Goal: Transaction & Acquisition: Purchase product/service

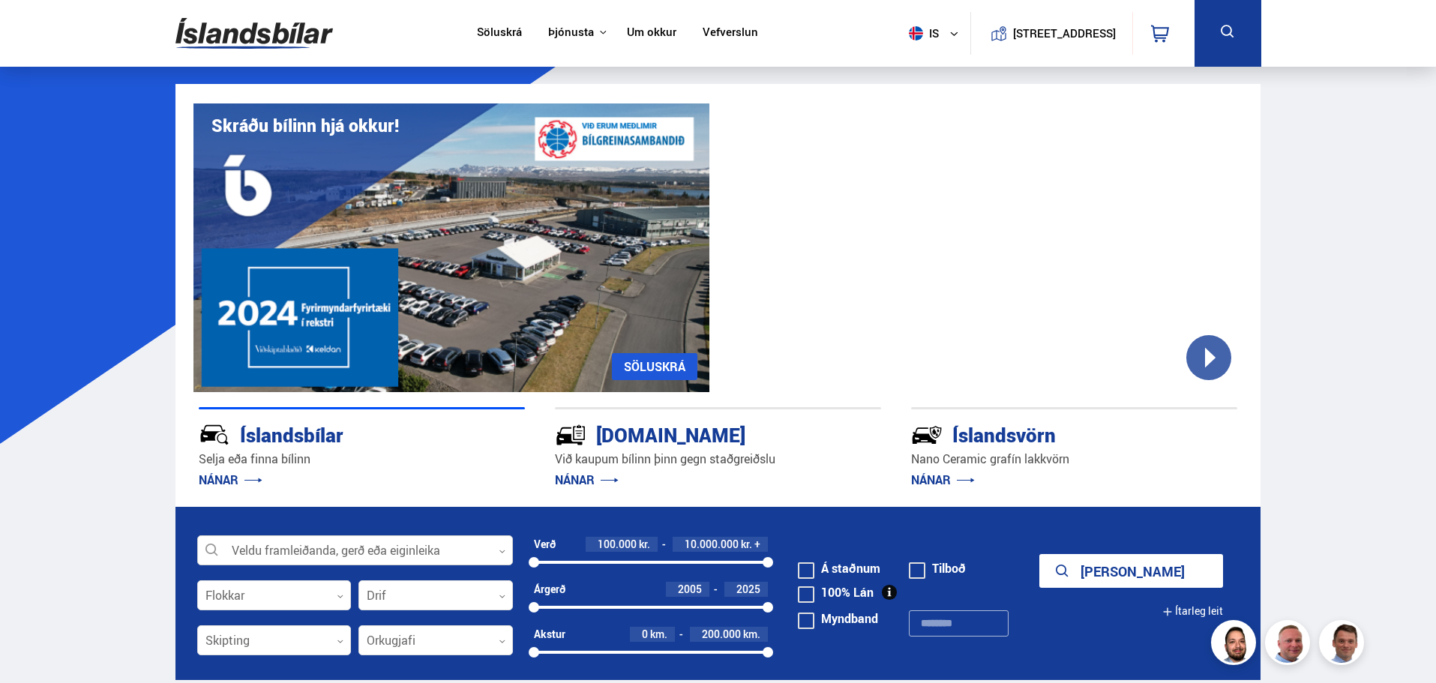
click at [505, 552] on div at bounding box center [355, 551] width 316 height 30
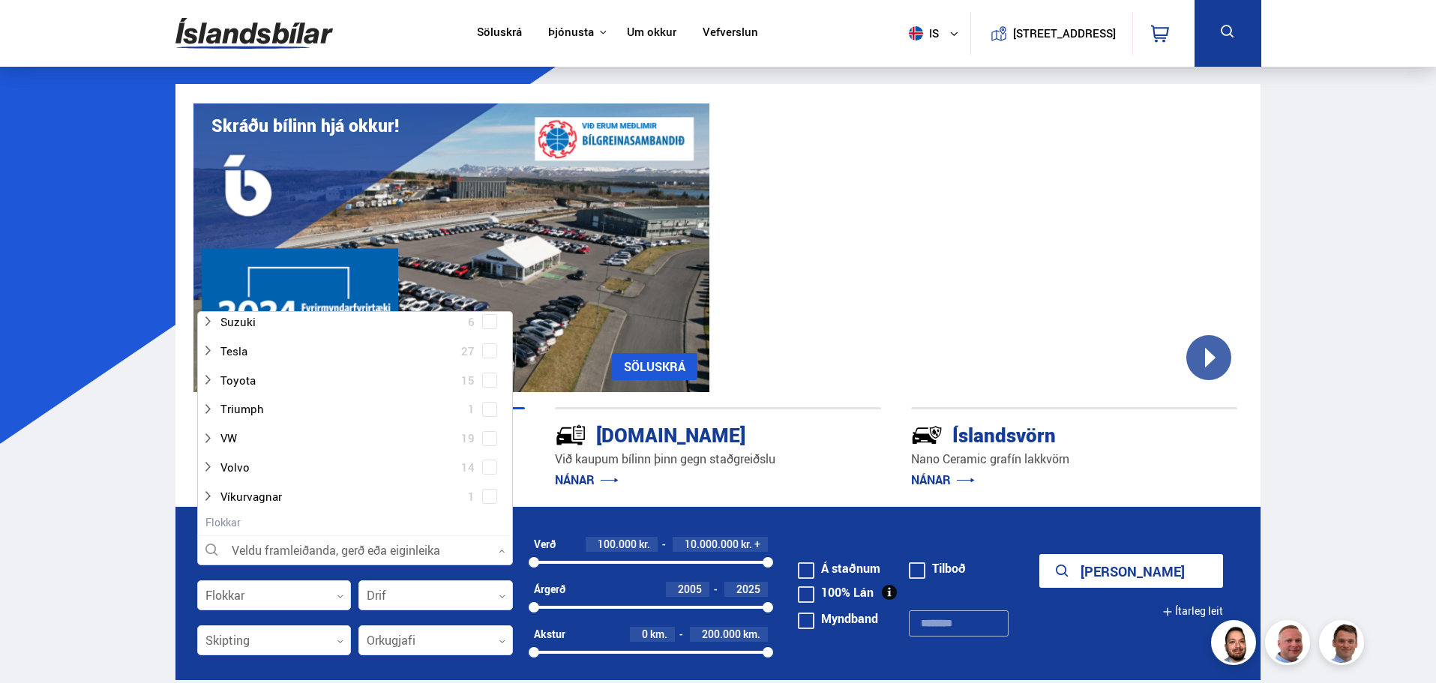
scroll to position [1050, 0]
click at [277, 352] on div at bounding box center [340, 350] width 277 height 22
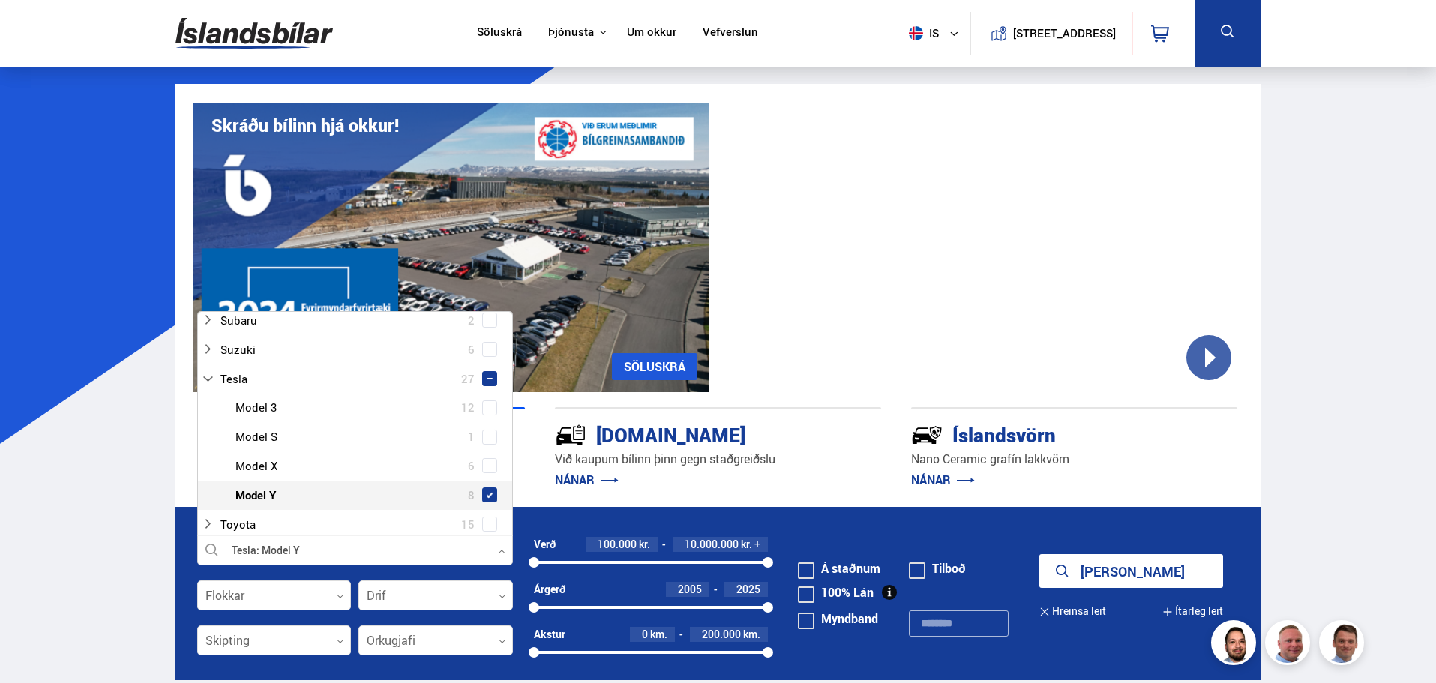
click at [488, 492] on span at bounding box center [490, 495] width 6 height 6
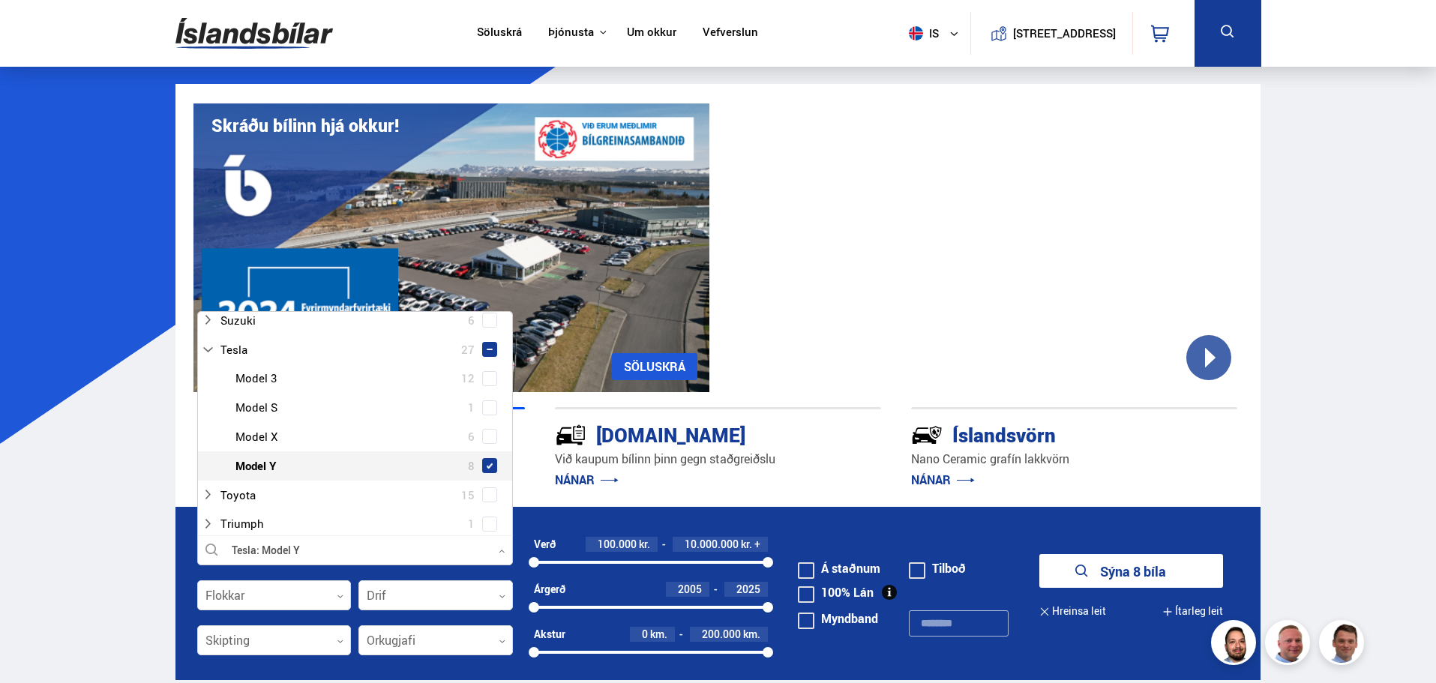
click at [1143, 574] on button "Sýna 8 bíla" at bounding box center [1131, 571] width 184 height 34
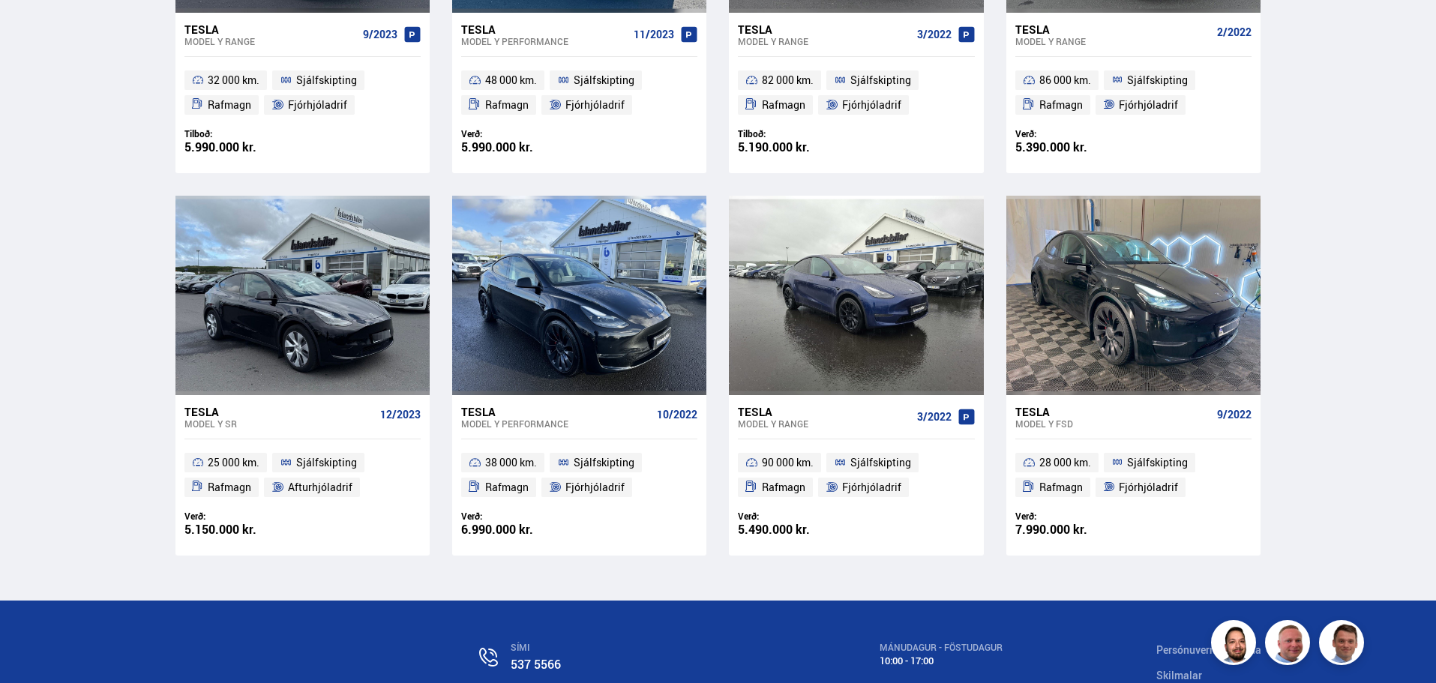
scroll to position [525, 0]
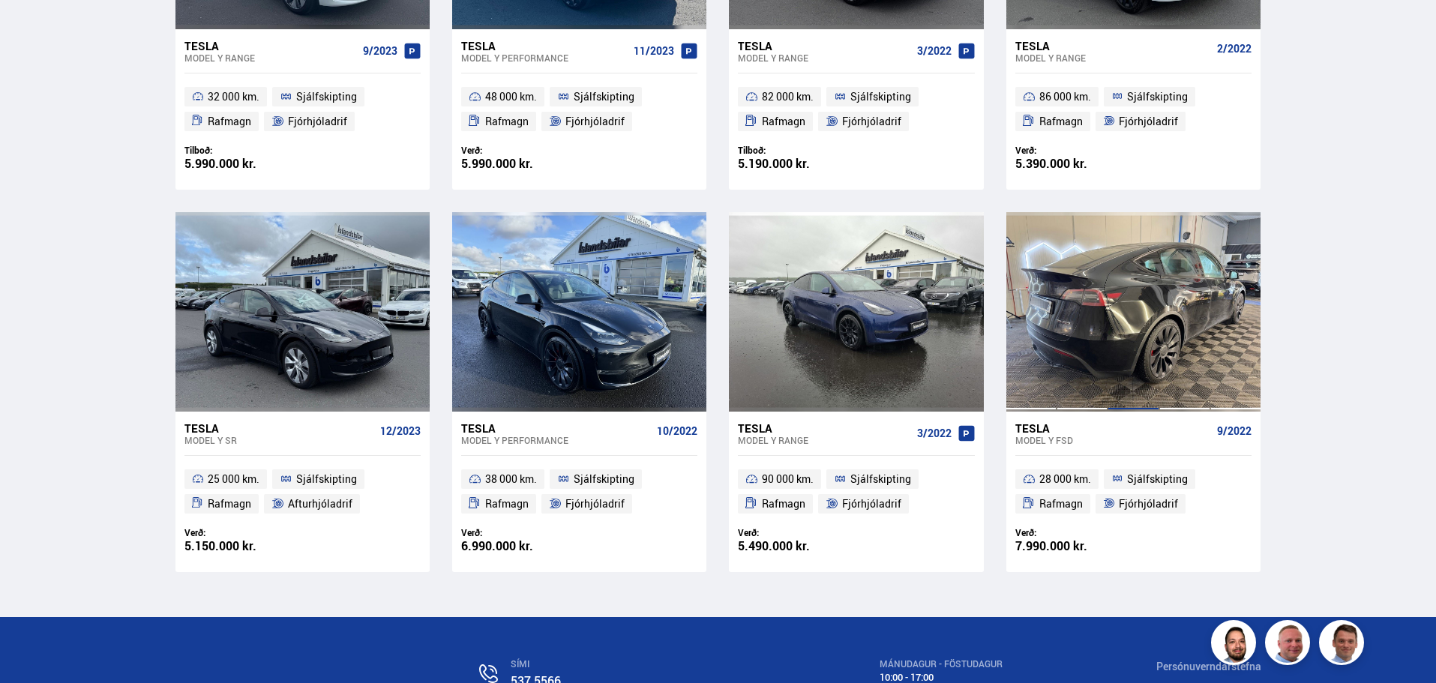
click at [1156, 324] on div at bounding box center [1132, 311] width 51 height 199
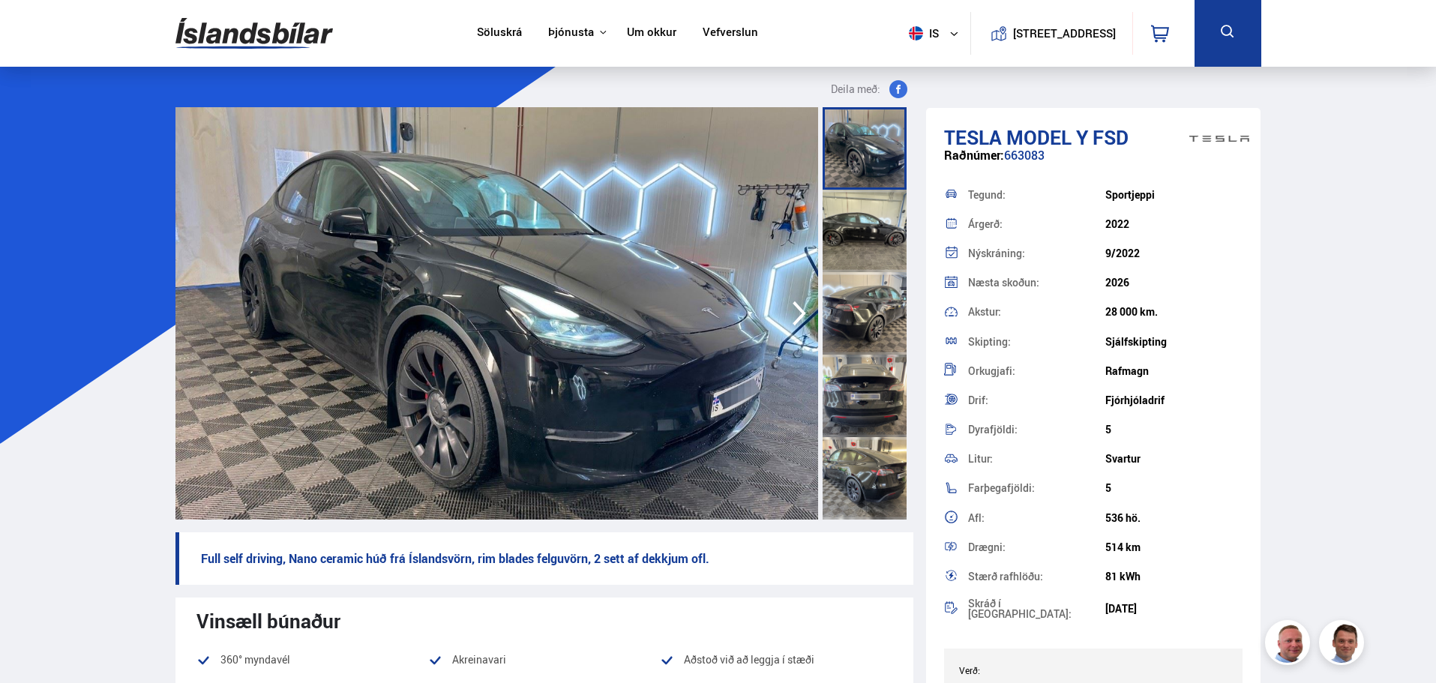
click at [795, 310] on icon "button" at bounding box center [799, 313] width 30 height 36
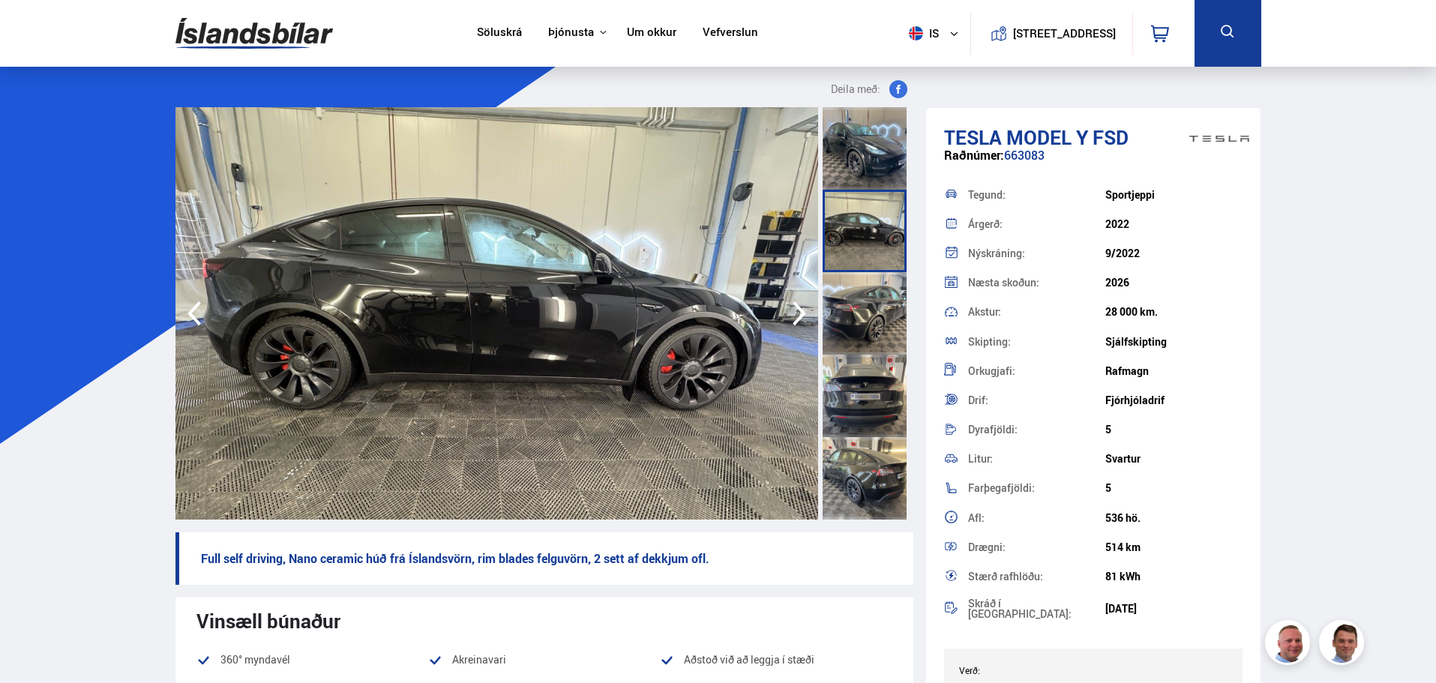
click at [795, 310] on icon "button" at bounding box center [799, 313] width 30 height 36
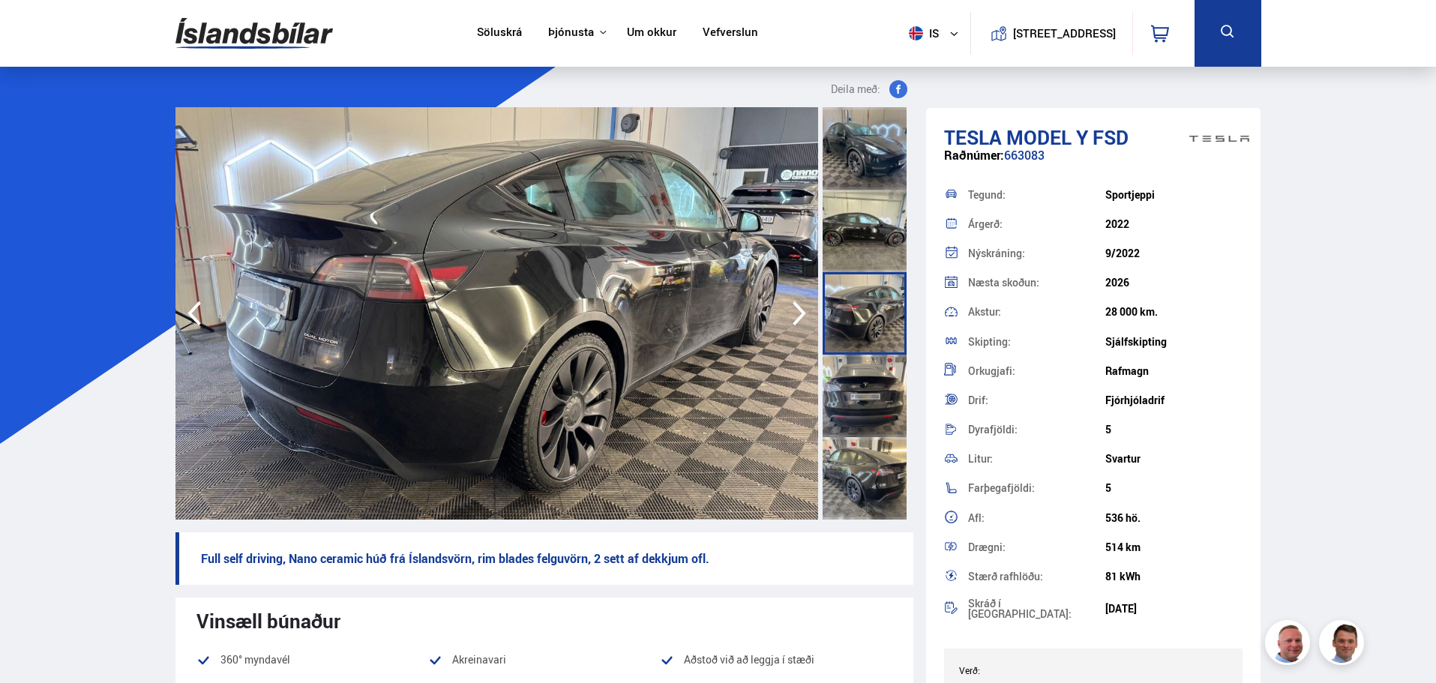
click at [795, 310] on icon "button" at bounding box center [799, 313] width 30 height 36
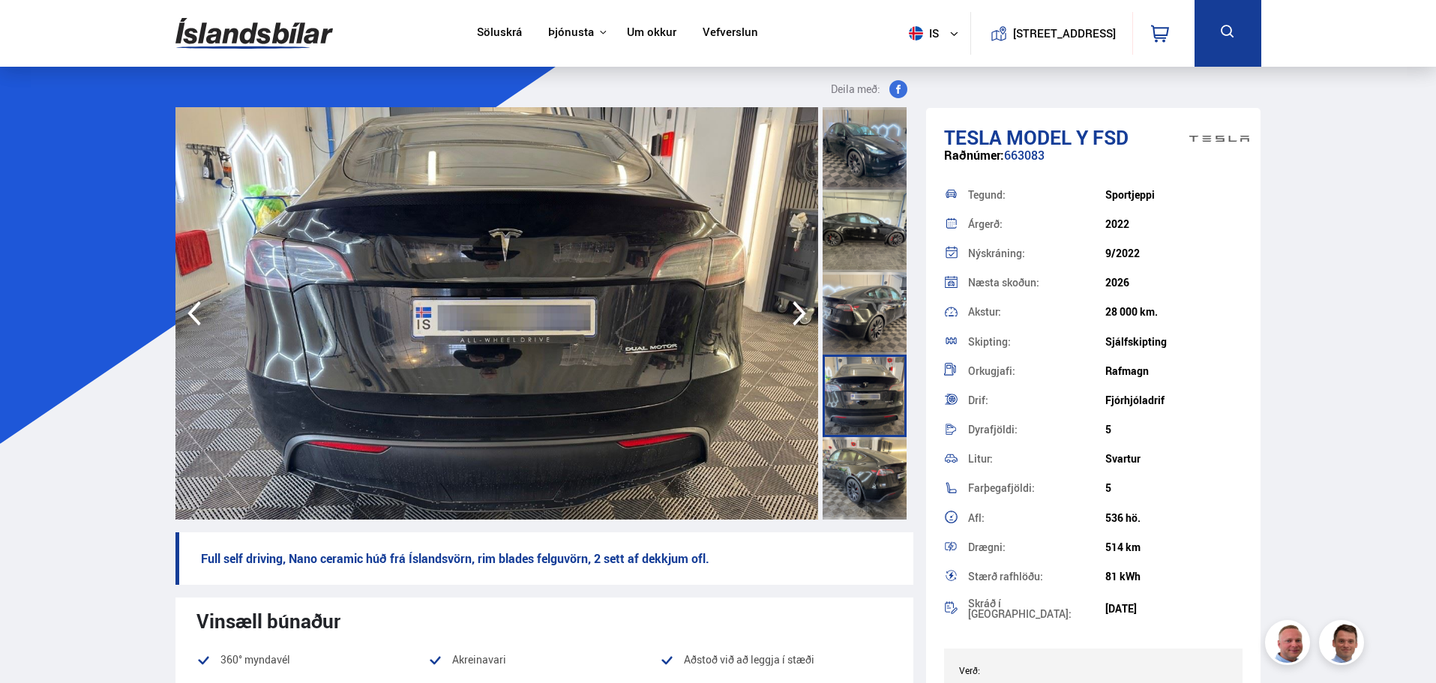
click at [795, 310] on icon "button" at bounding box center [799, 313] width 30 height 36
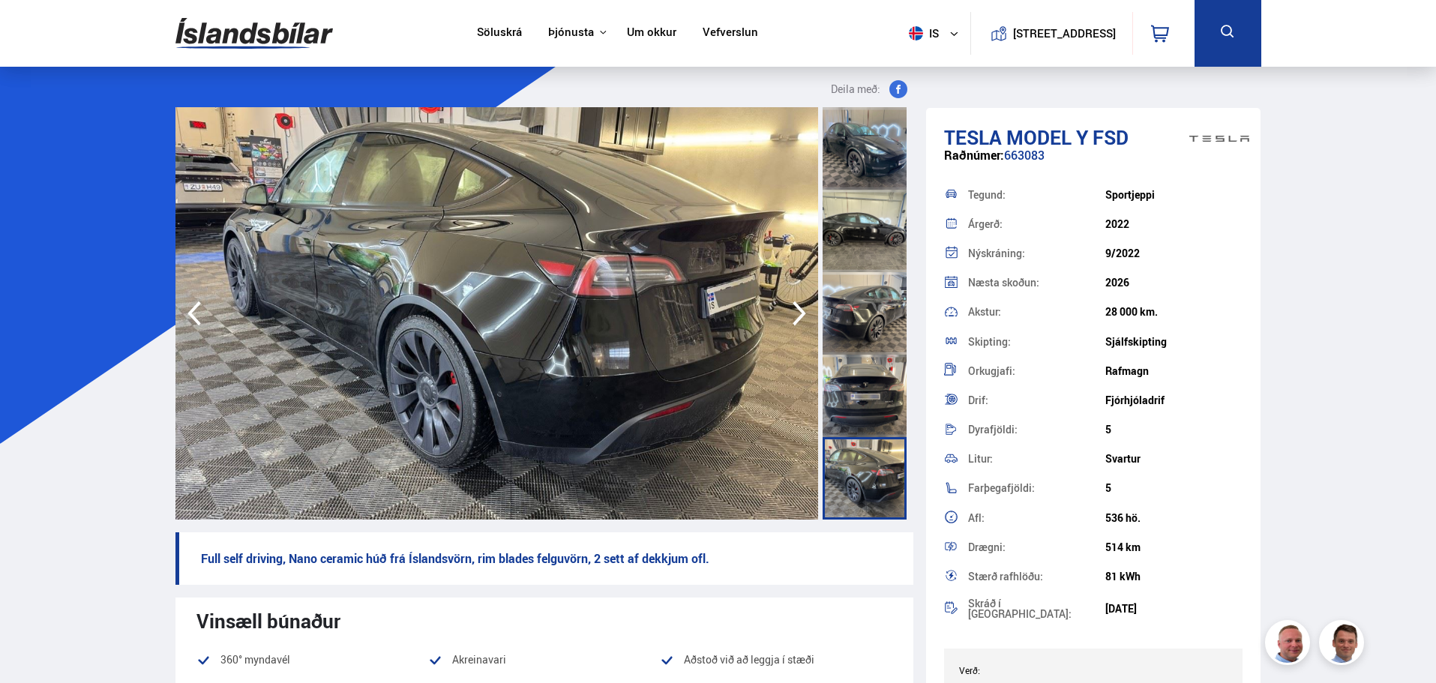
click at [795, 310] on icon "button" at bounding box center [799, 313] width 30 height 36
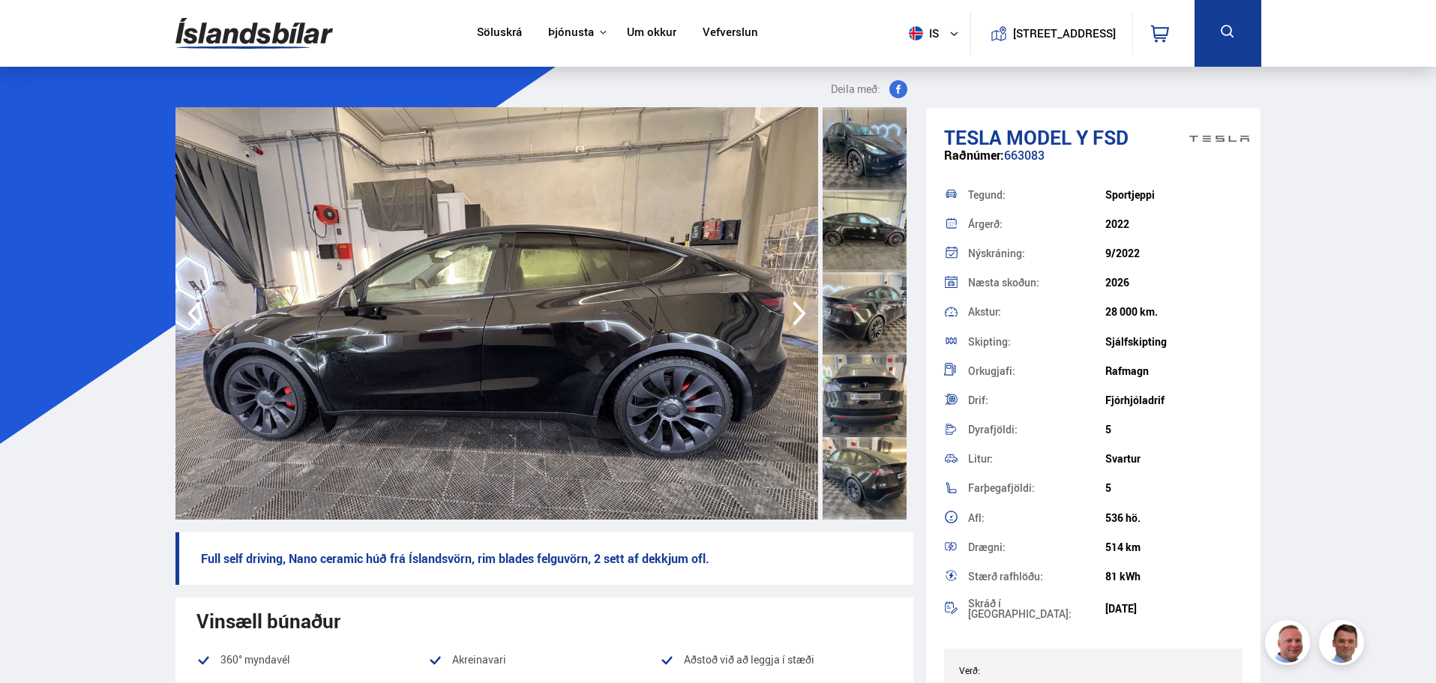
click at [795, 310] on icon "button" at bounding box center [799, 313] width 30 height 36
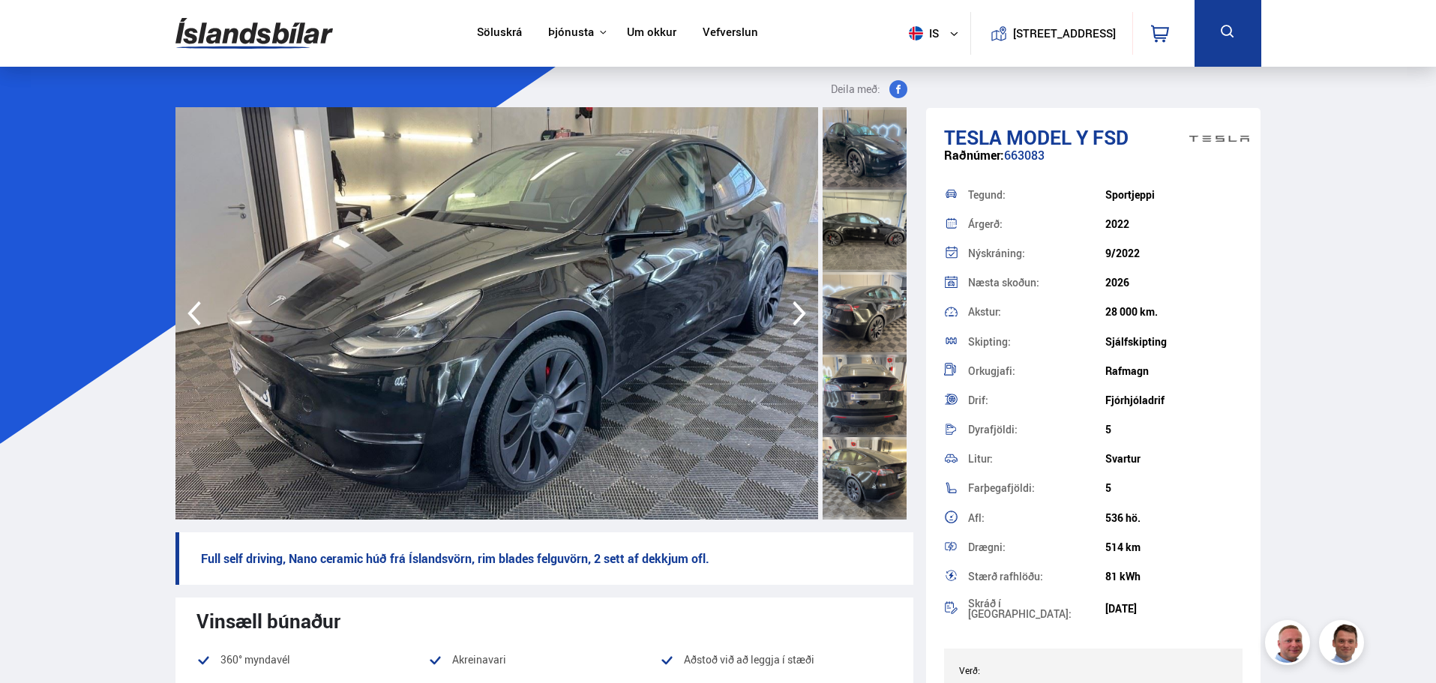
click at [795, 310] on icon "button" at bounding box center [799, 313] width 30 height 36
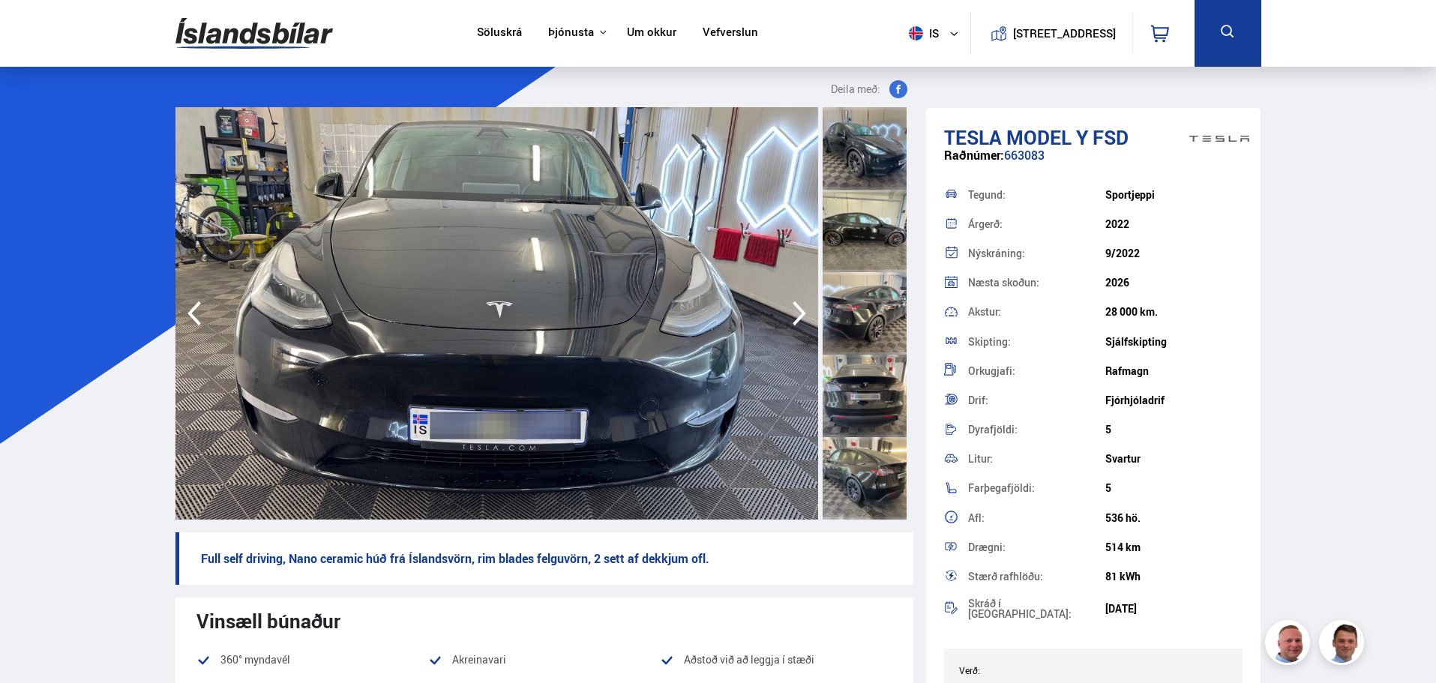
click at [795, 310] on icon "button" at bounding box center [799, 313] width 30 height 36
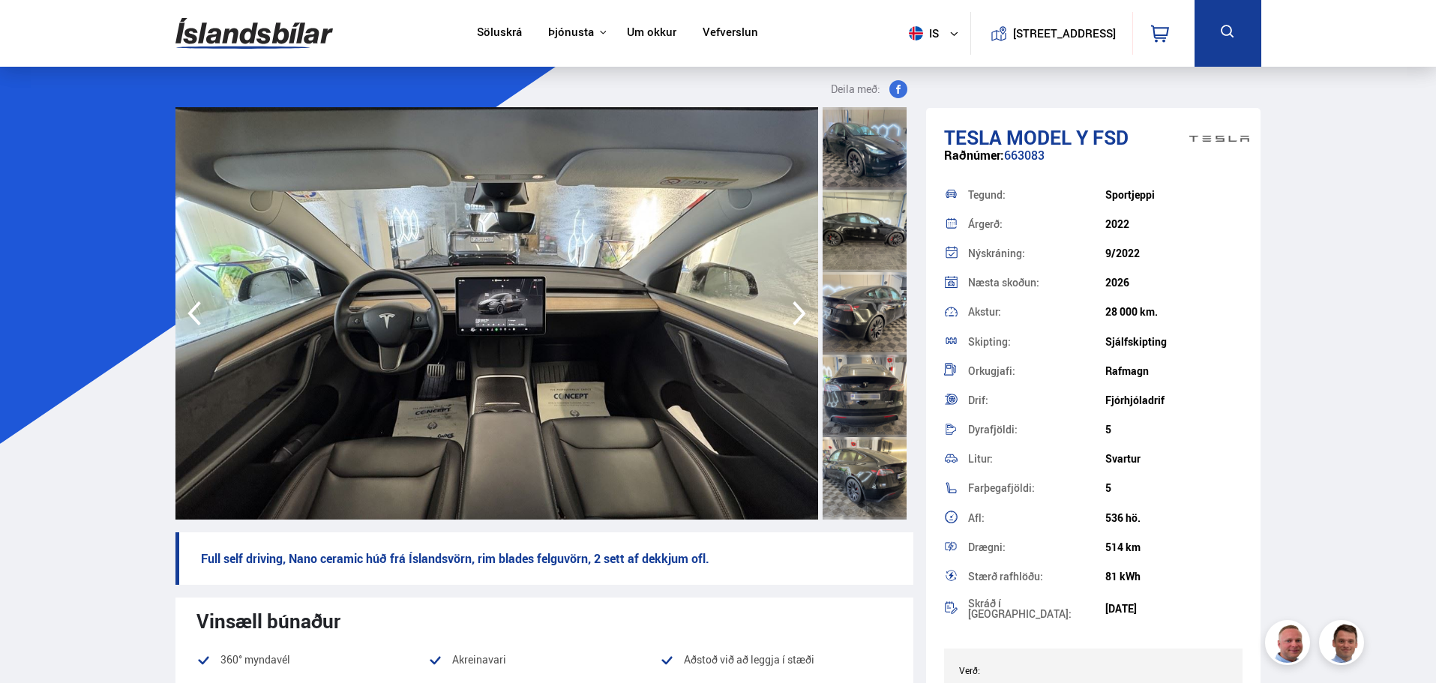
click at [795, 310] on icon "button" at bounding box center [799, 313] width 30 height 36
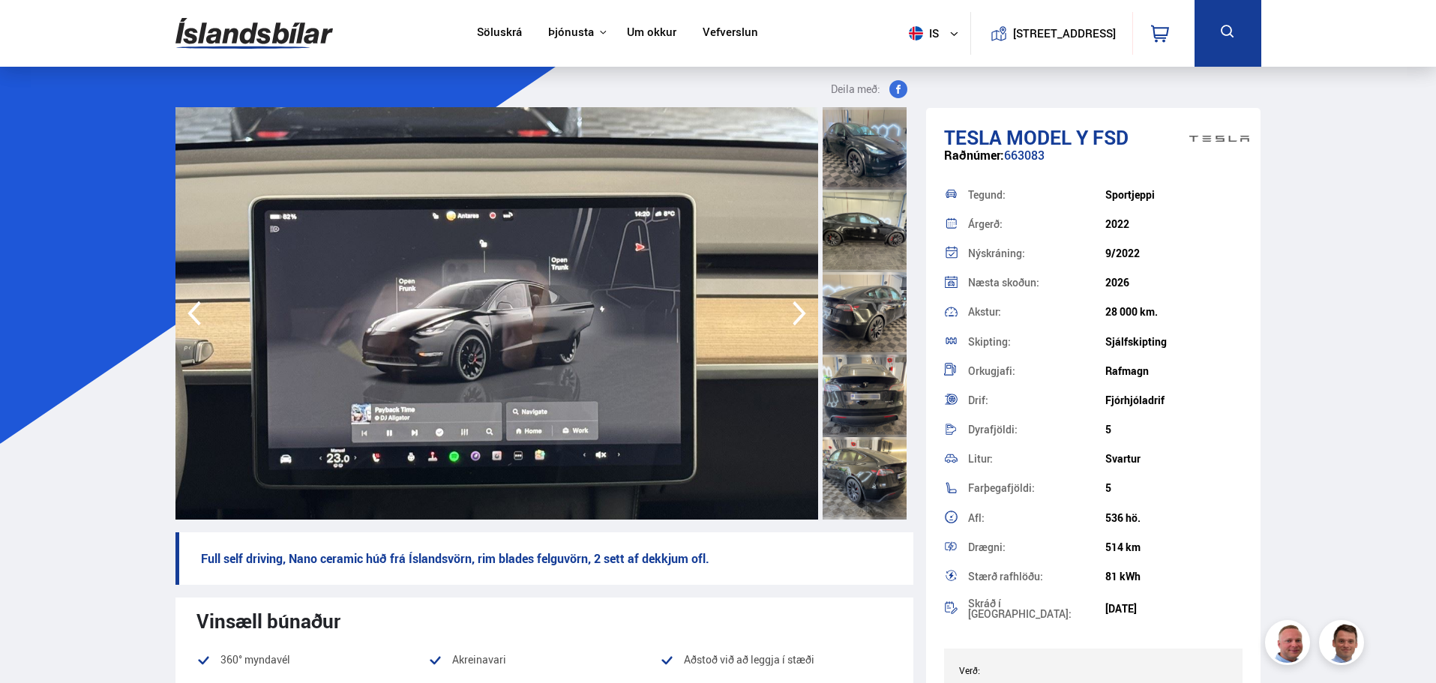
click at [795, 310] on icon "button" at bounding box center [799, 313] width 30 height 36
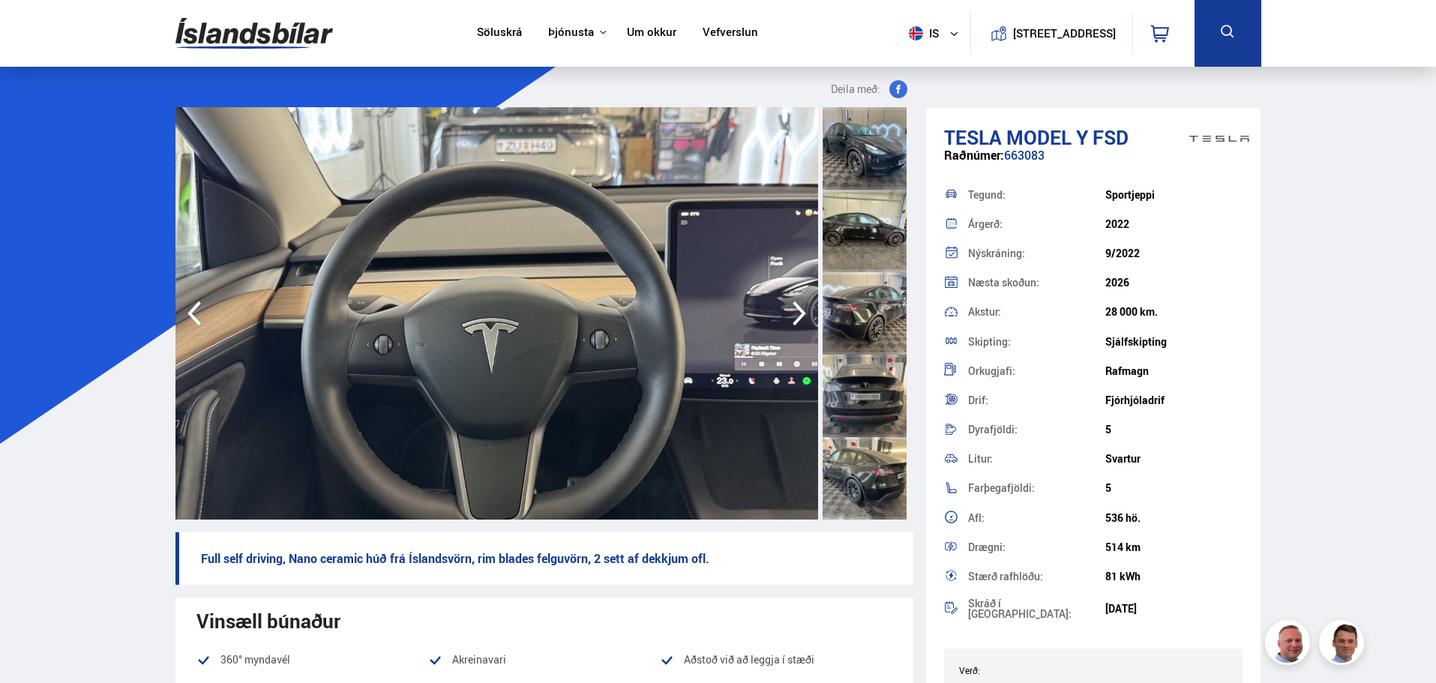
click at [795, 310] on icon "button" at bounding box center [799, 313] width 30 height 36
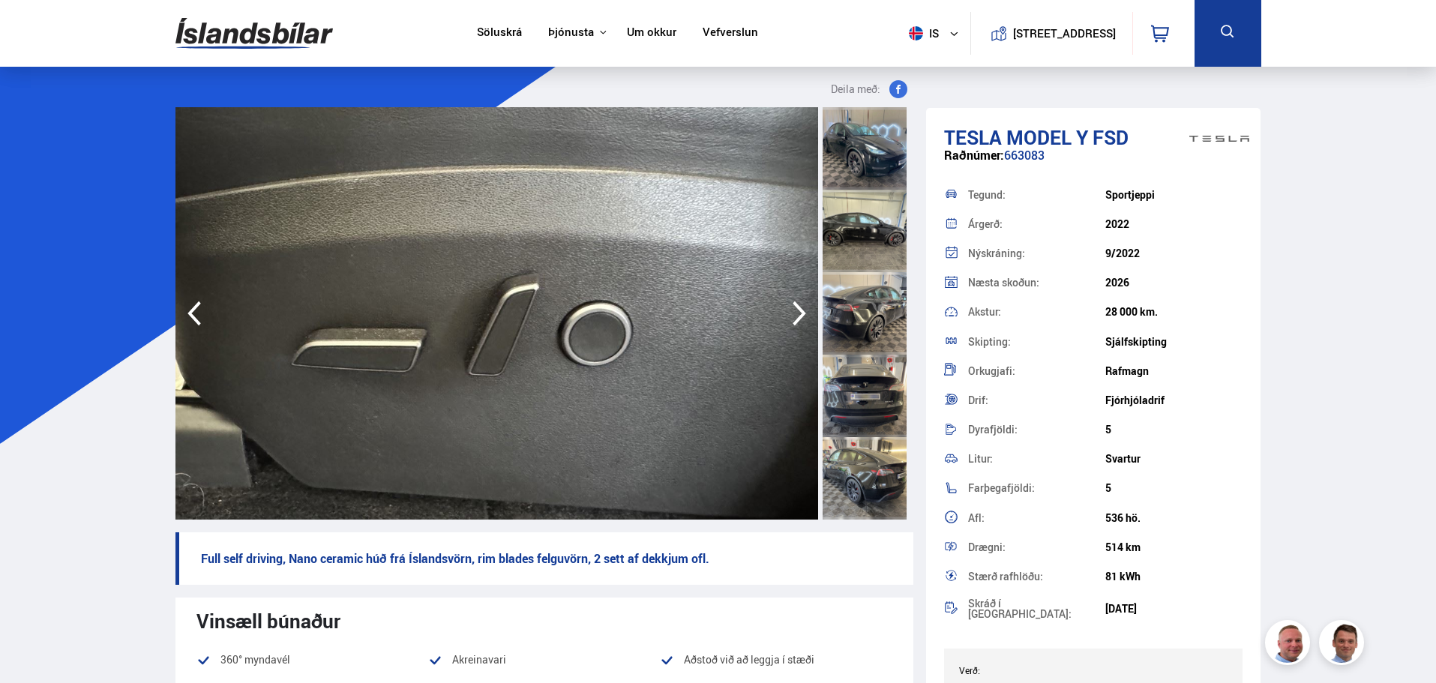
click at [795, 310] on icon "button" at bounding box center [799, 313] width 30 height 36
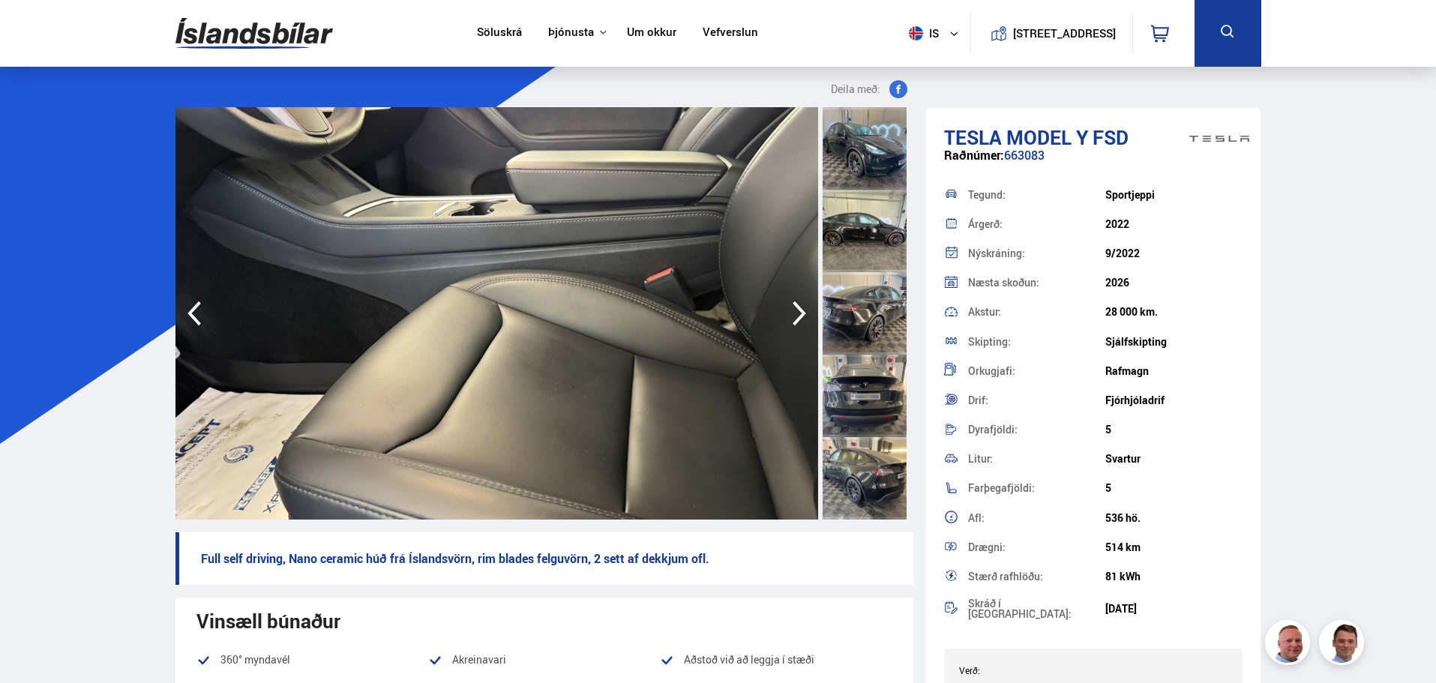
click at [795, 310] on icon "button" at bounding box center [799, 313] width 30 height 36
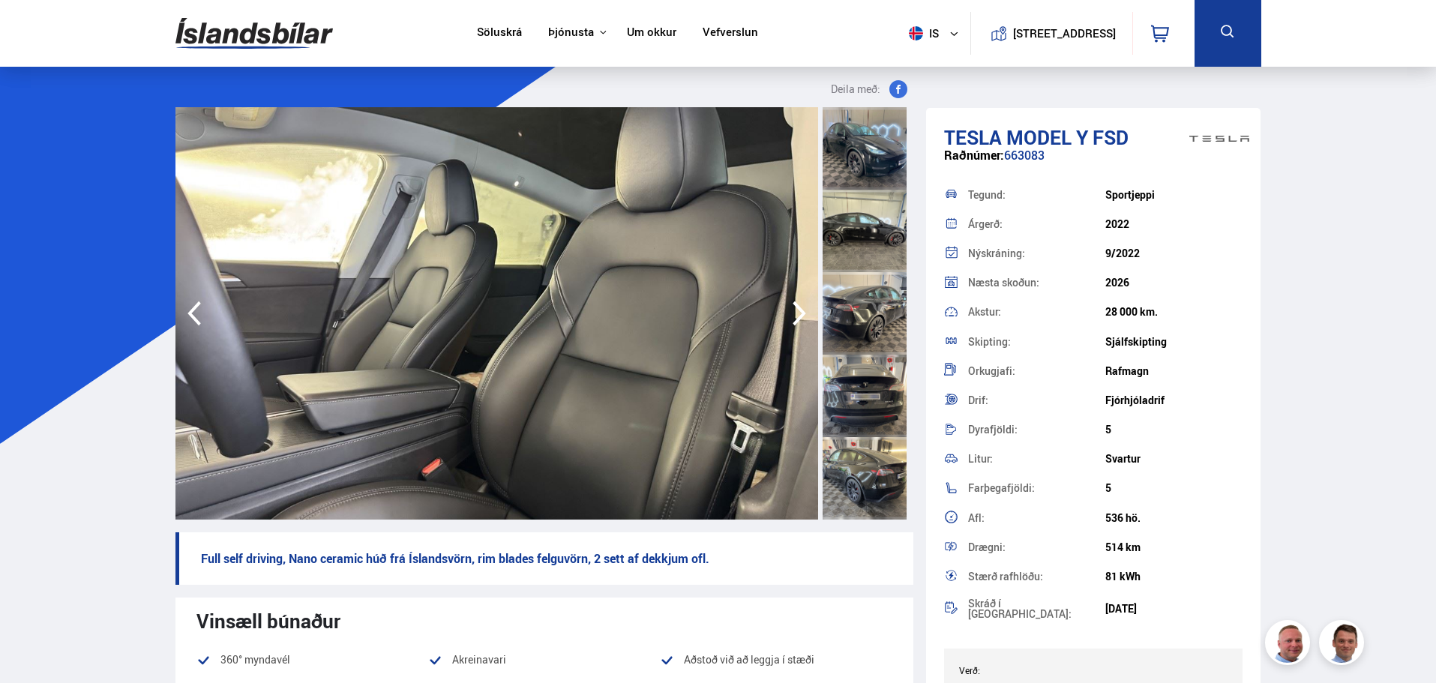
click at [795, 310] on icon "button" at bounding box center [799, 313] width 30 height 36
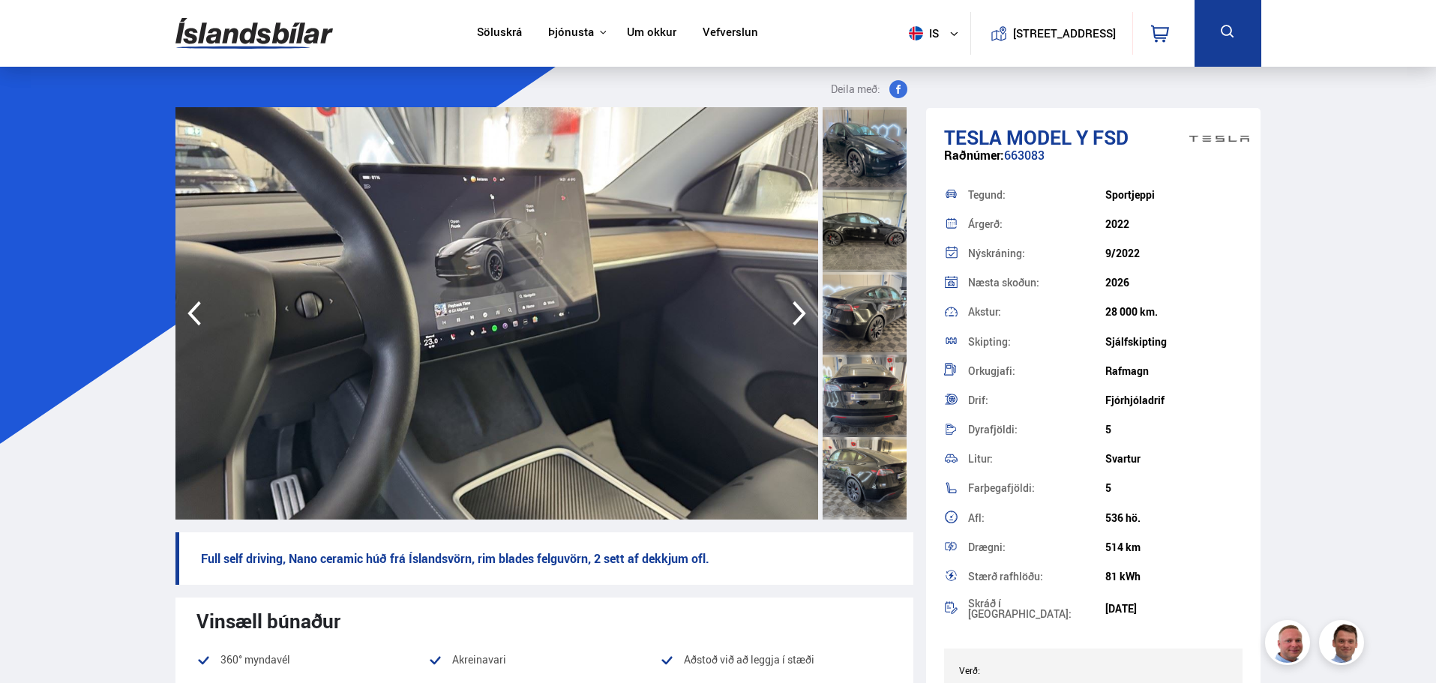
click at [795, 310] on icon "button" at bounding box center [799, 313] width 30 height 36
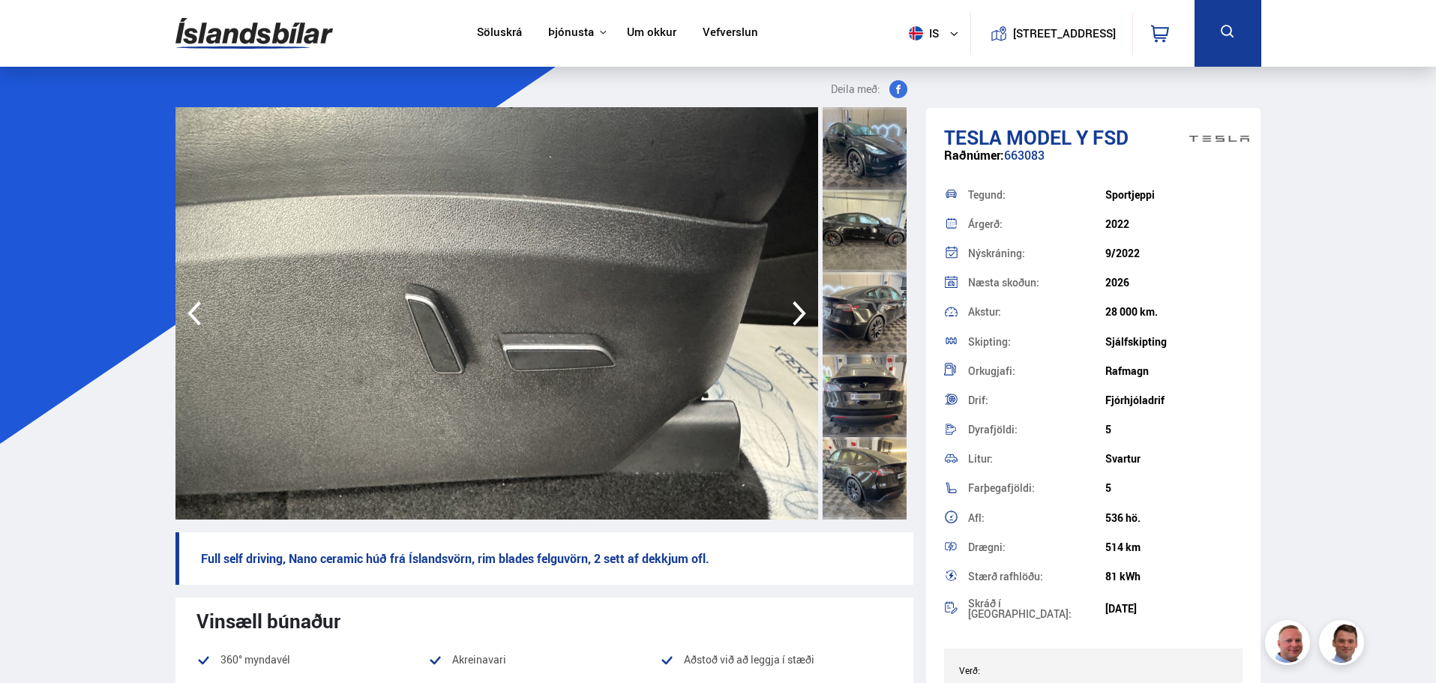
click at [795, 310] on icon "button" at bounding box center [799, 313] width 30 height 36
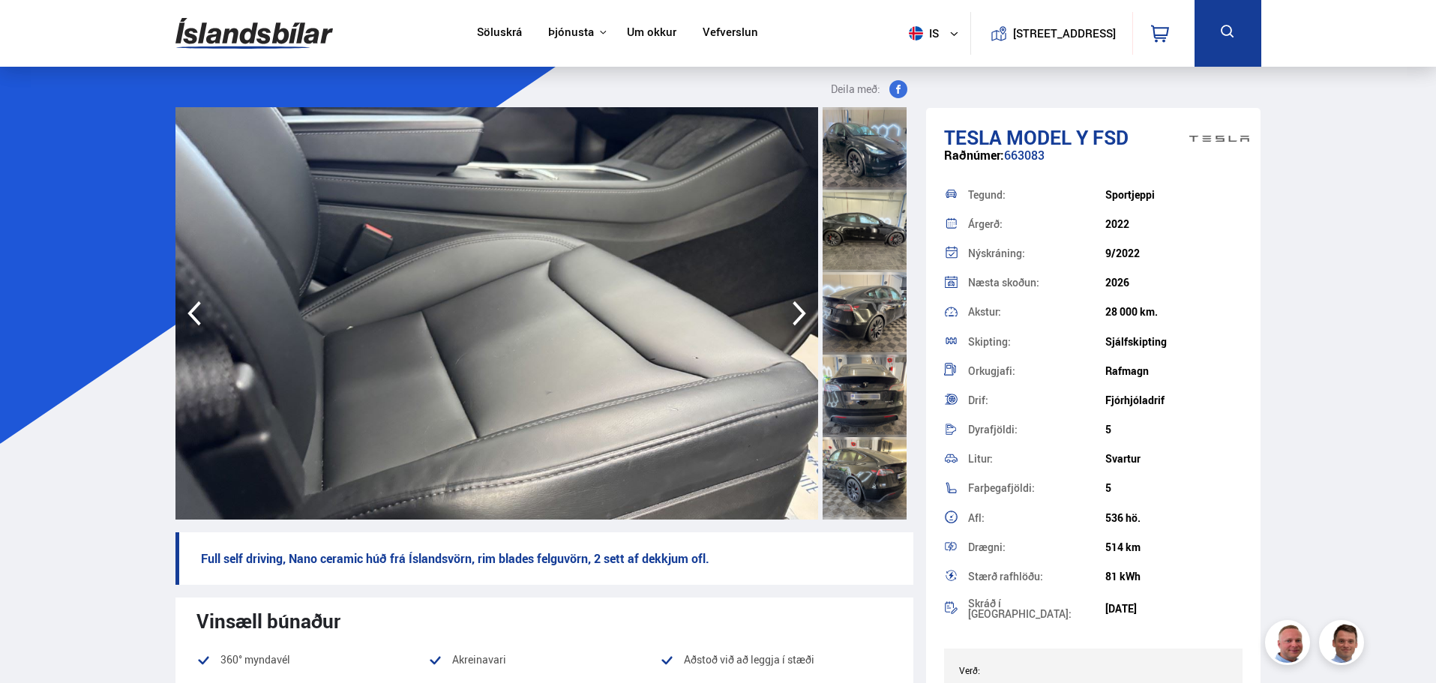
click at [795, 310] on icon "button" at bounding box center [799, 313] width 30 height 36
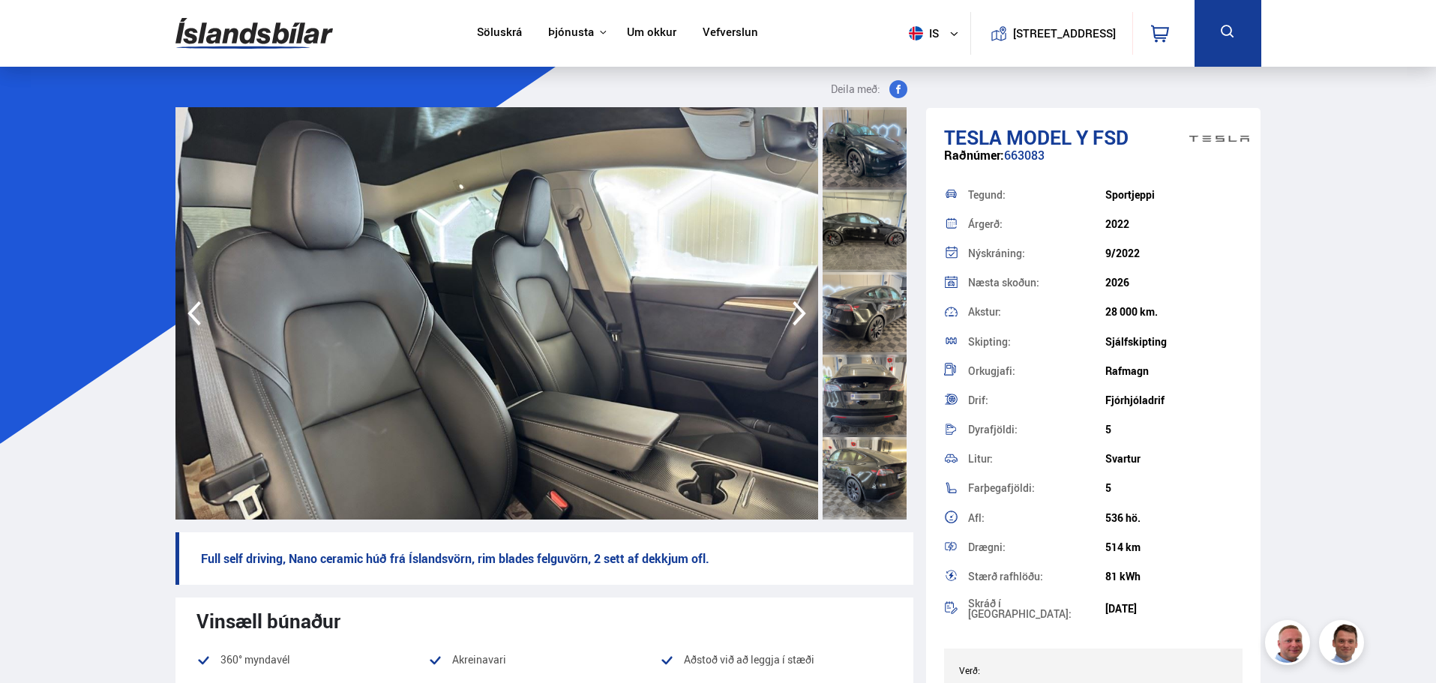
click at [795, 310] on icon "button" at bounding box center [799, 313] width 30 height 36
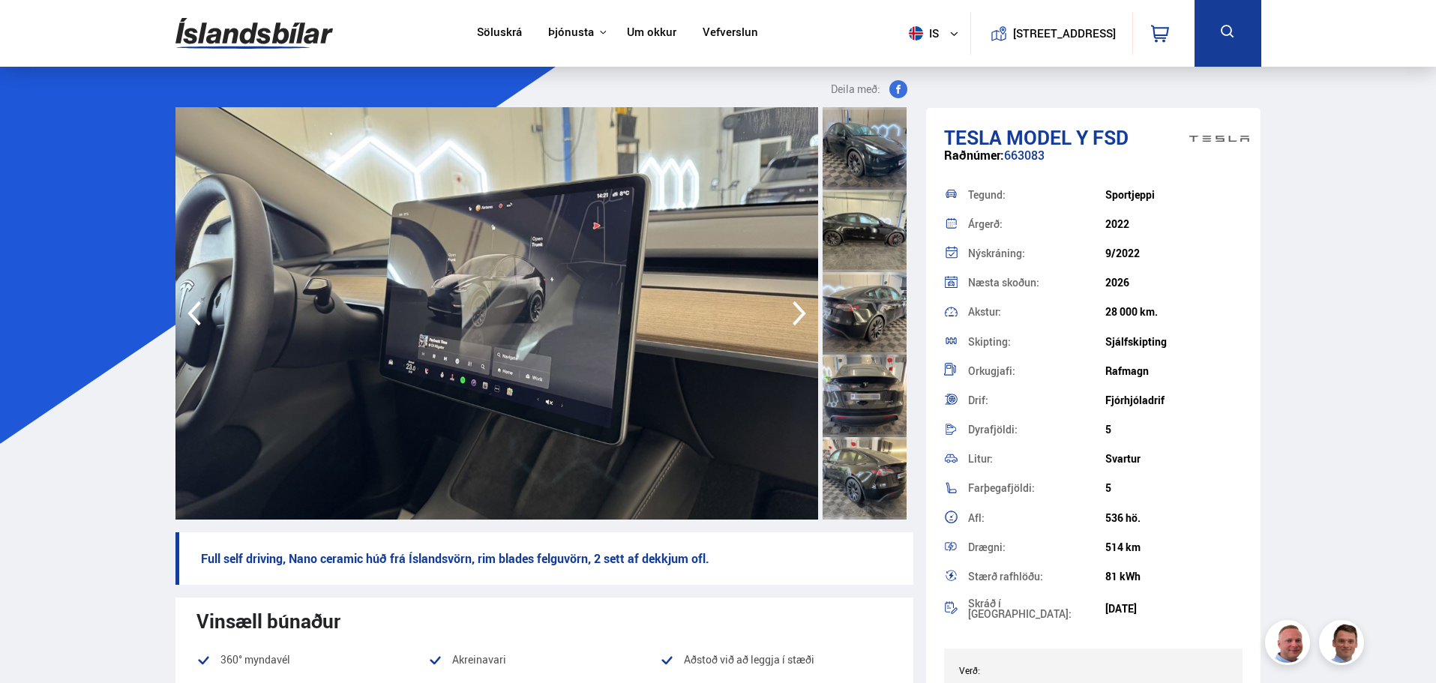
click at [795, 310] on icon "button" at bounding box center [799, 313] width 30 height 36
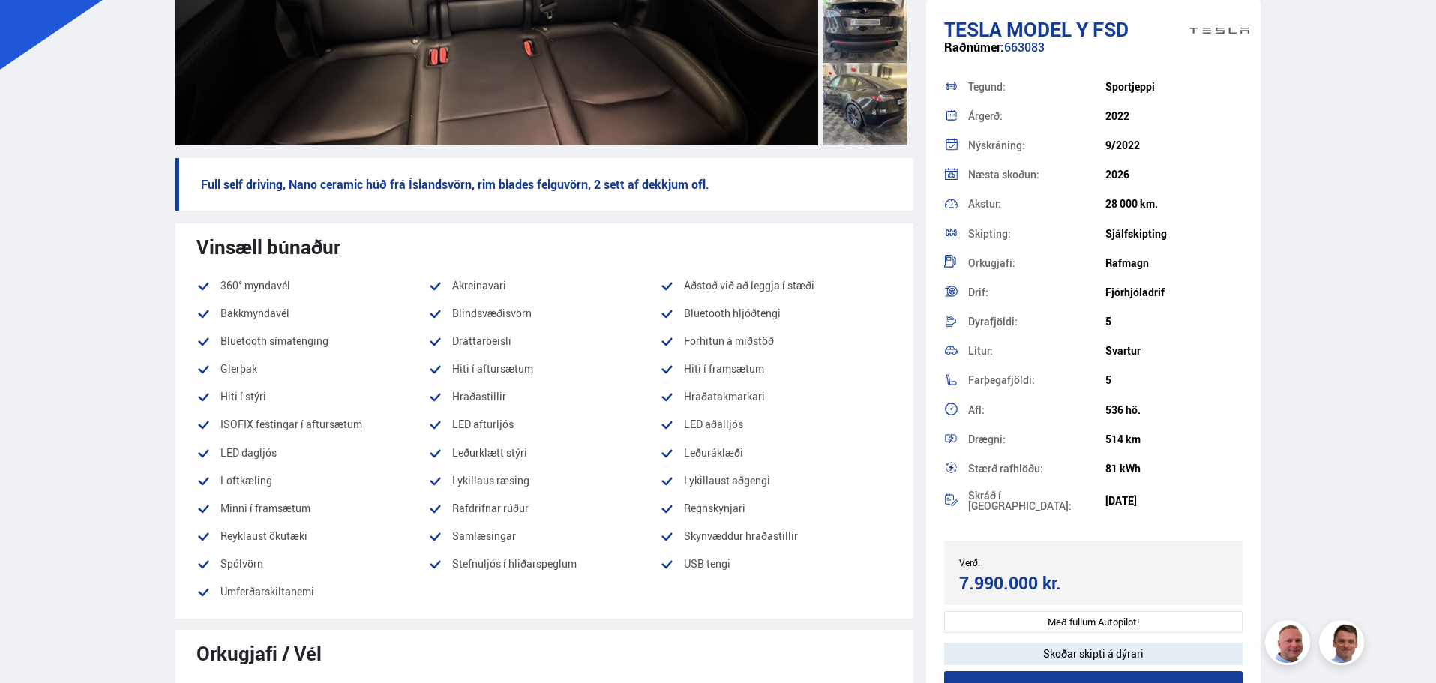
scroll to position [375, 0]
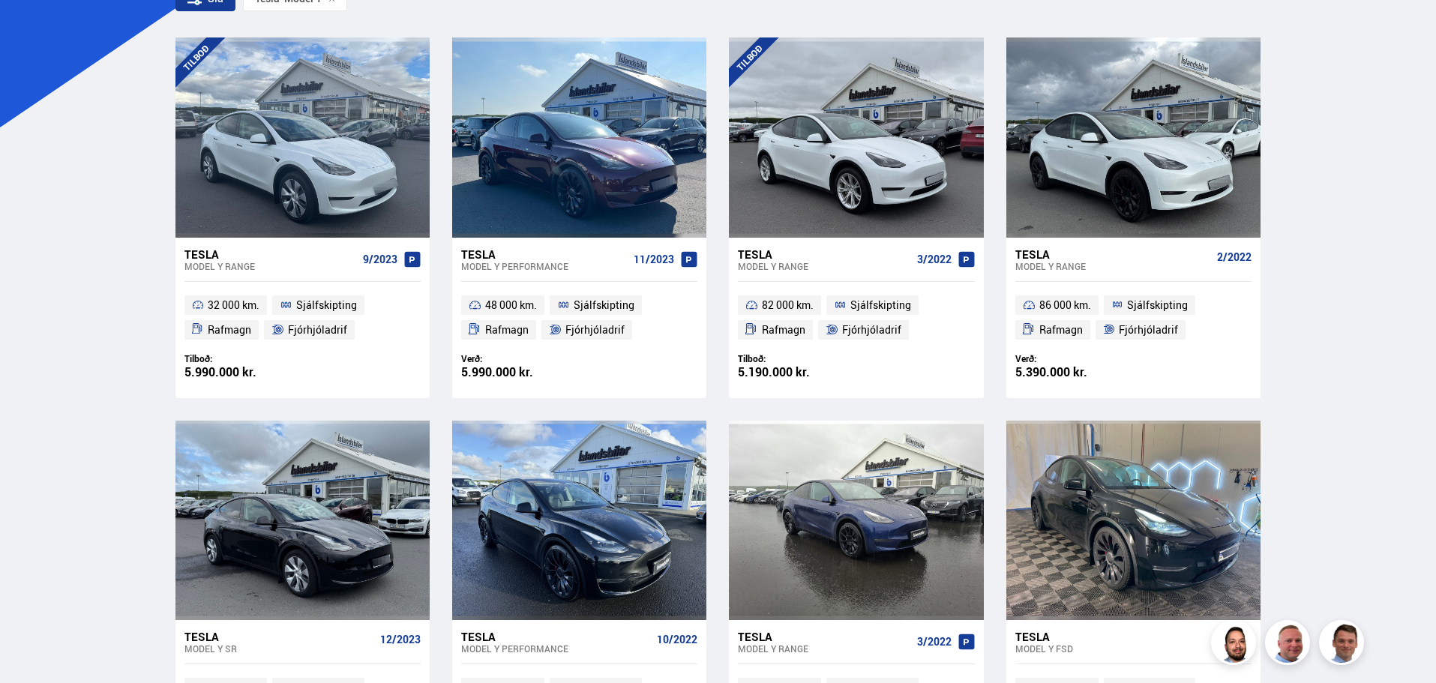
scroll to position [268, 0]
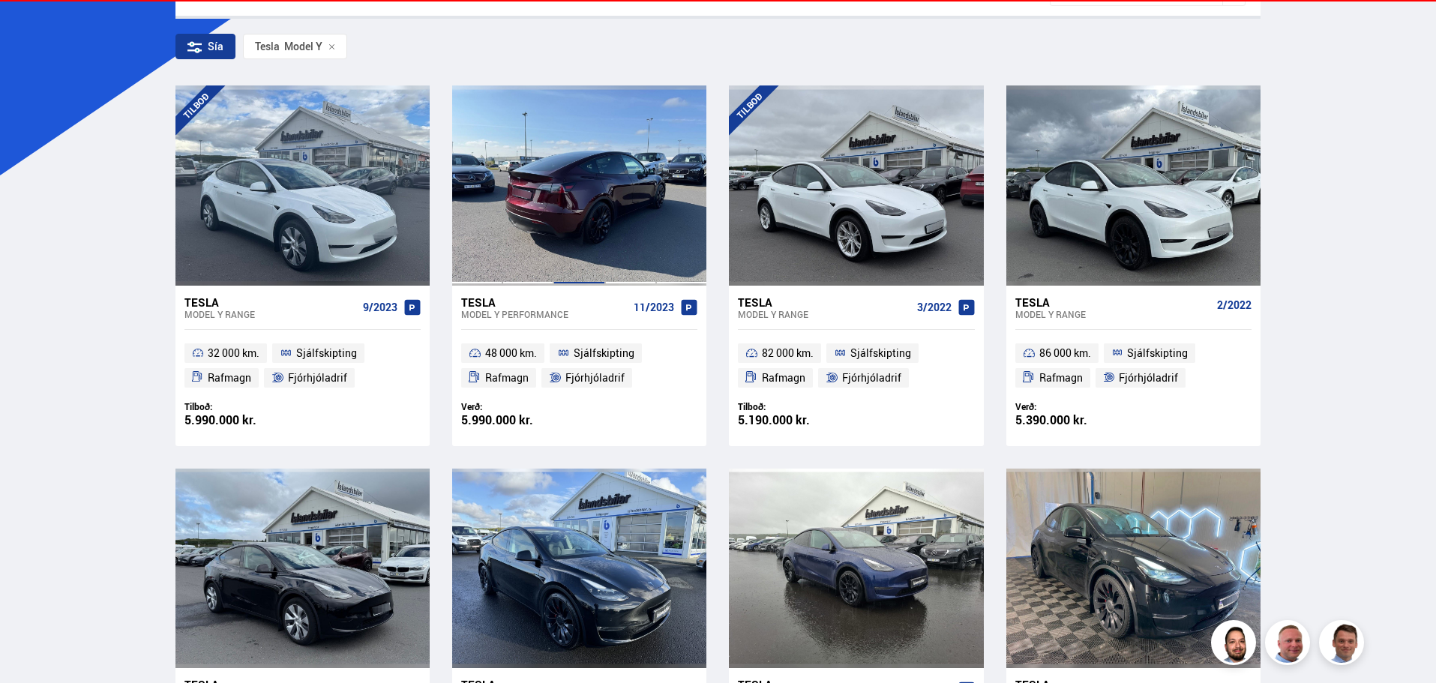
click at [553, 166] on div at bounding box center [578, 184] width 51 height 199
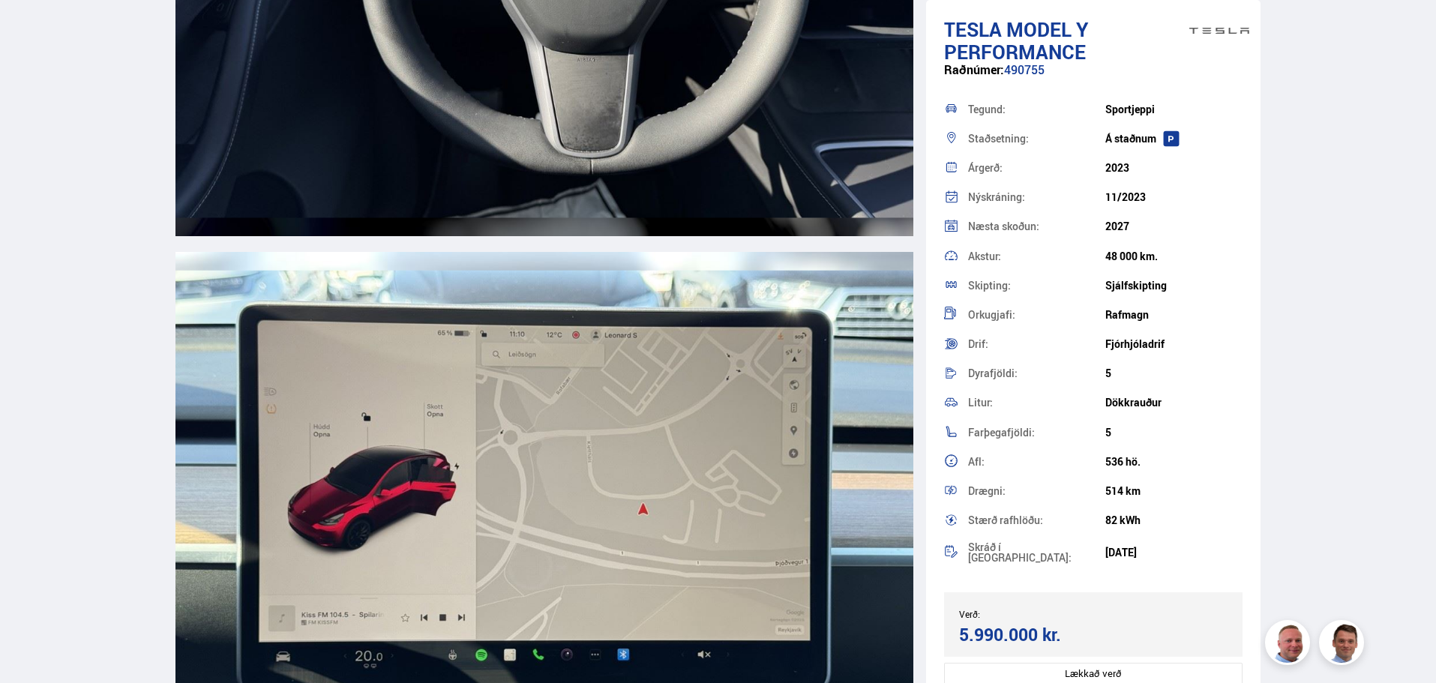
scroll to position [7947, 0]
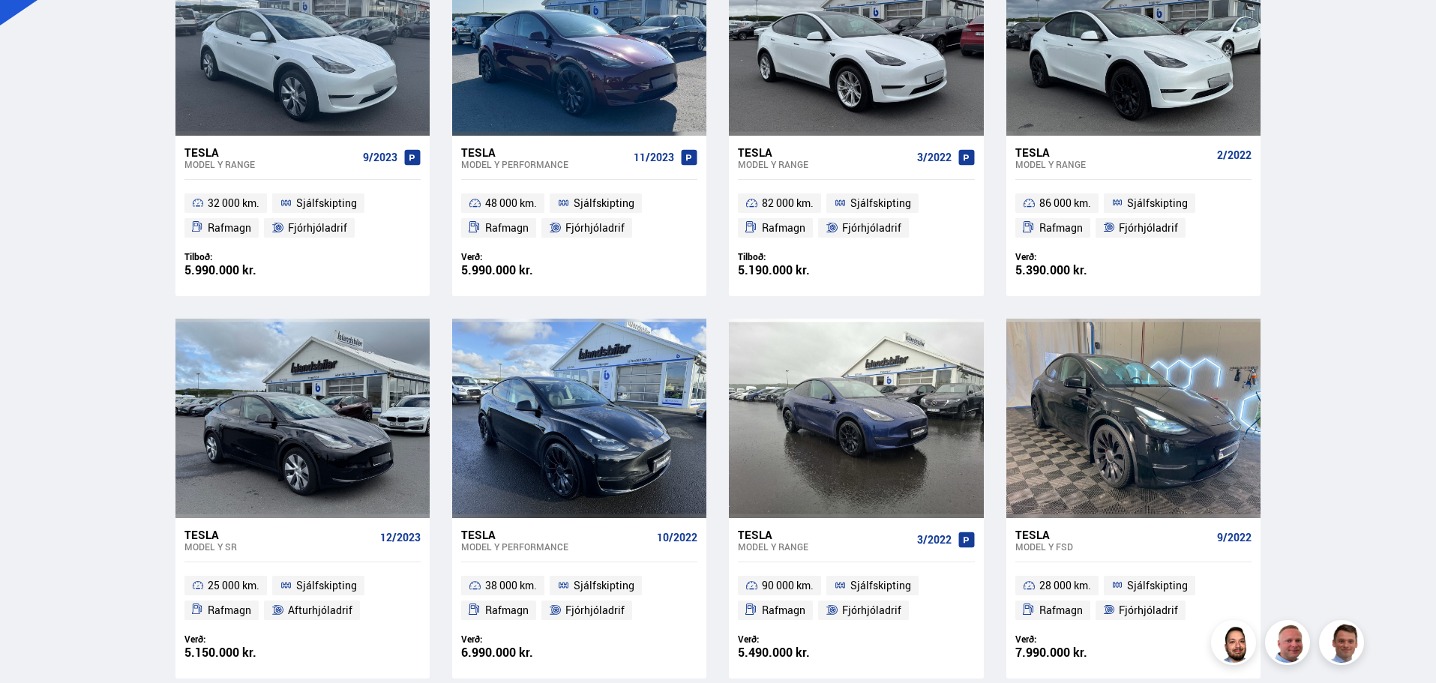
scroll to position [118, 0]
